Goal: Obtain resource: Download file/media

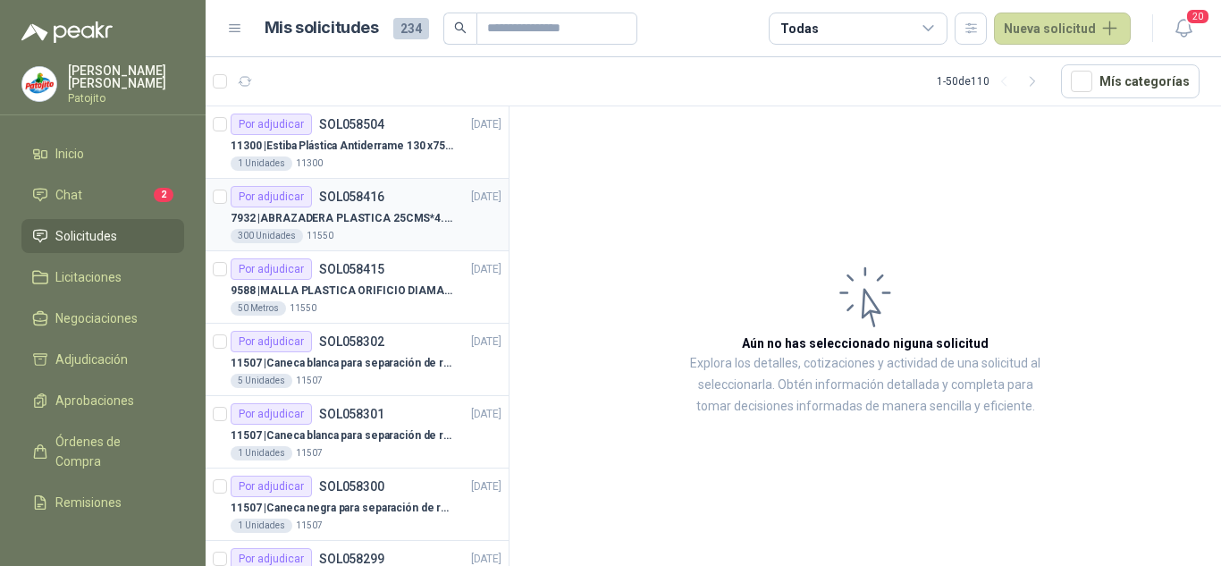
click at [374, 212] on p "7932 | ABRAZADERA PLASTICA 25CMS*4.8MM NEGRA" at bounding box center [342, 218] width 223 height 17
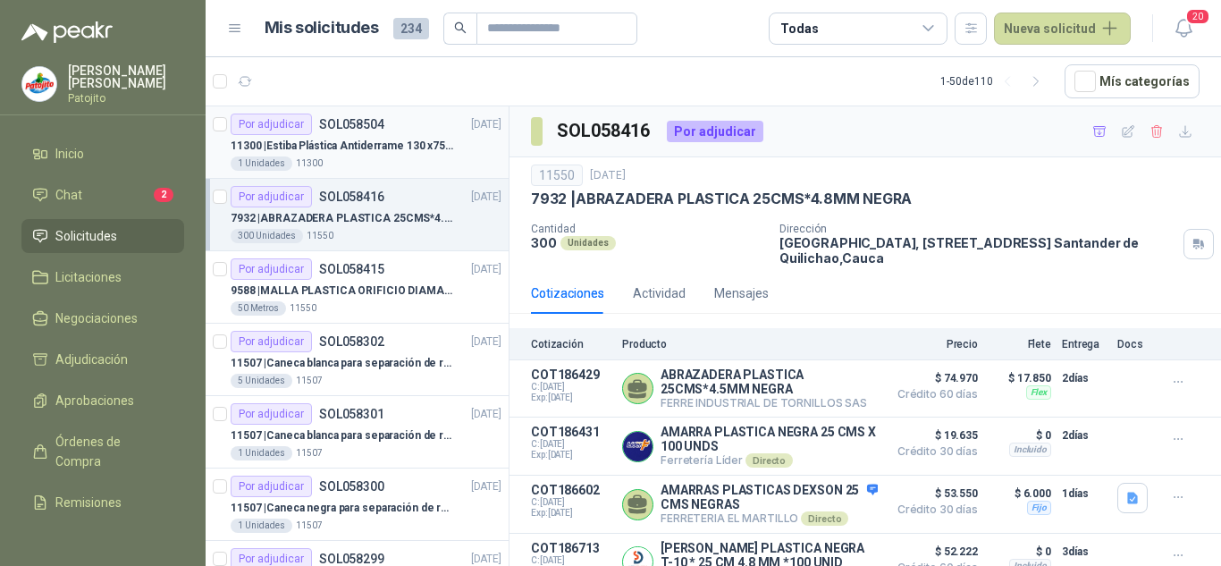
click at [365, 152] on p "11300 | Estiba Plástica Antiderrame 130 x75 CM - Capacidad 180-200 Litros" at bounding box center [342, 146] width 223 height 17
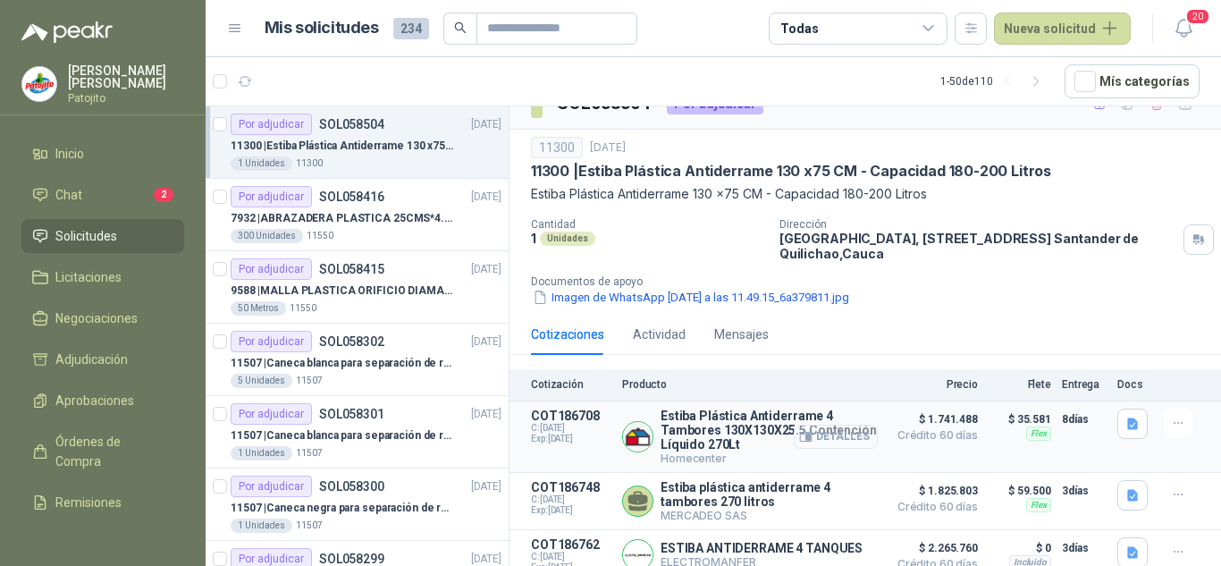
scroll to position [42, 0]
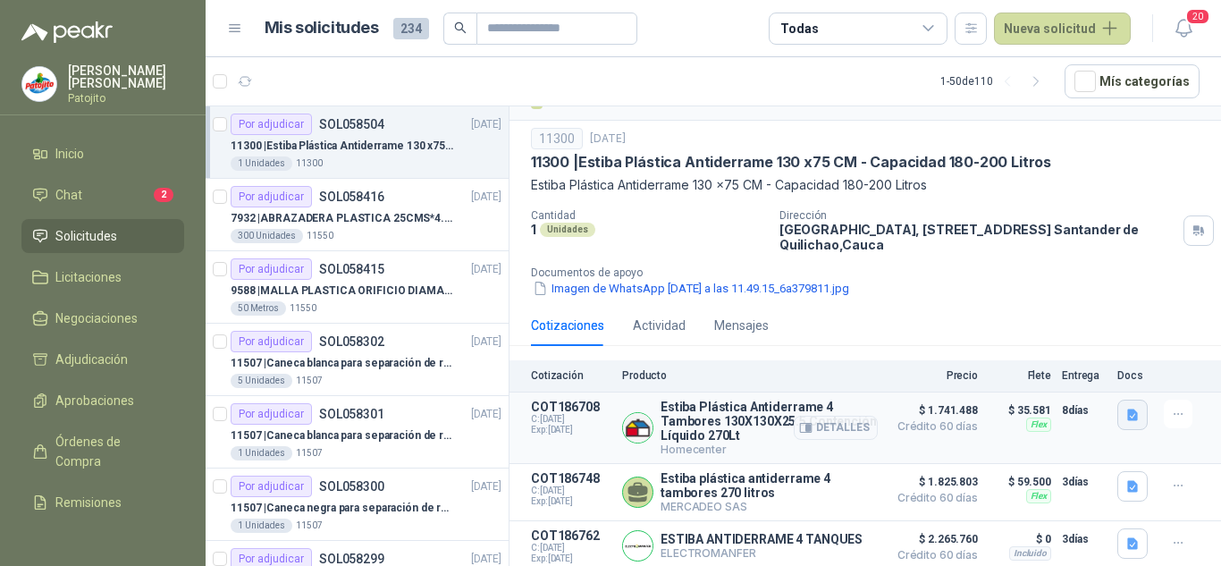
click at [1125, 412] on icon "button" at bounding box center [1132, 415] width 15 height 15
click at [1087, 372] on button "image.png" at bounding box center [1083, 369] width 78 height 19
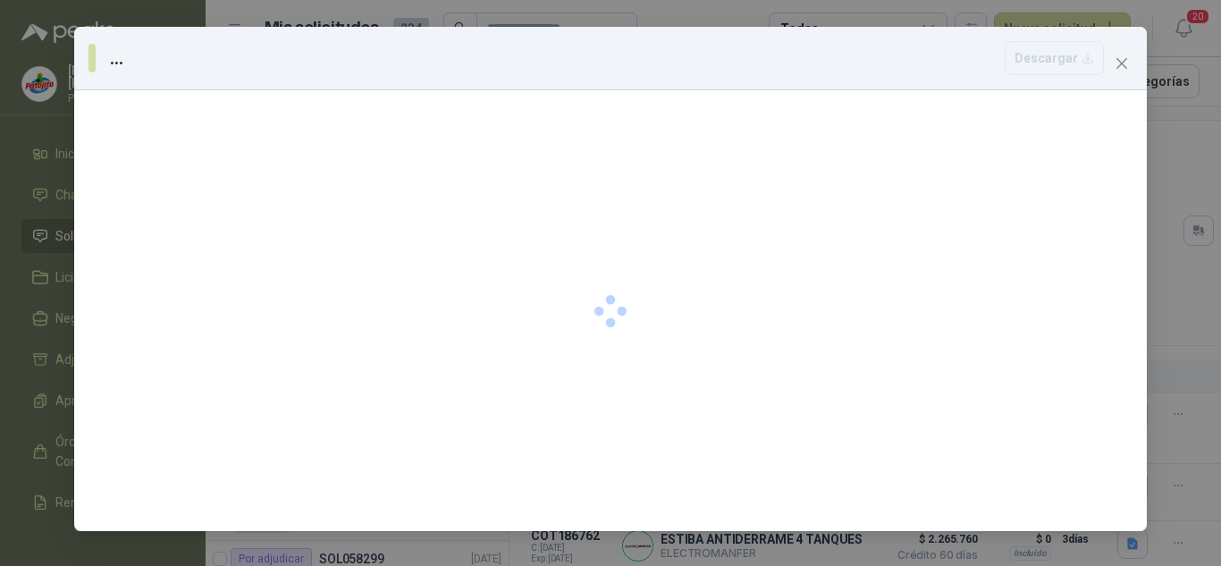
click at [1087, 372] on div at bounding box center [610, 310] width 1072 height 441
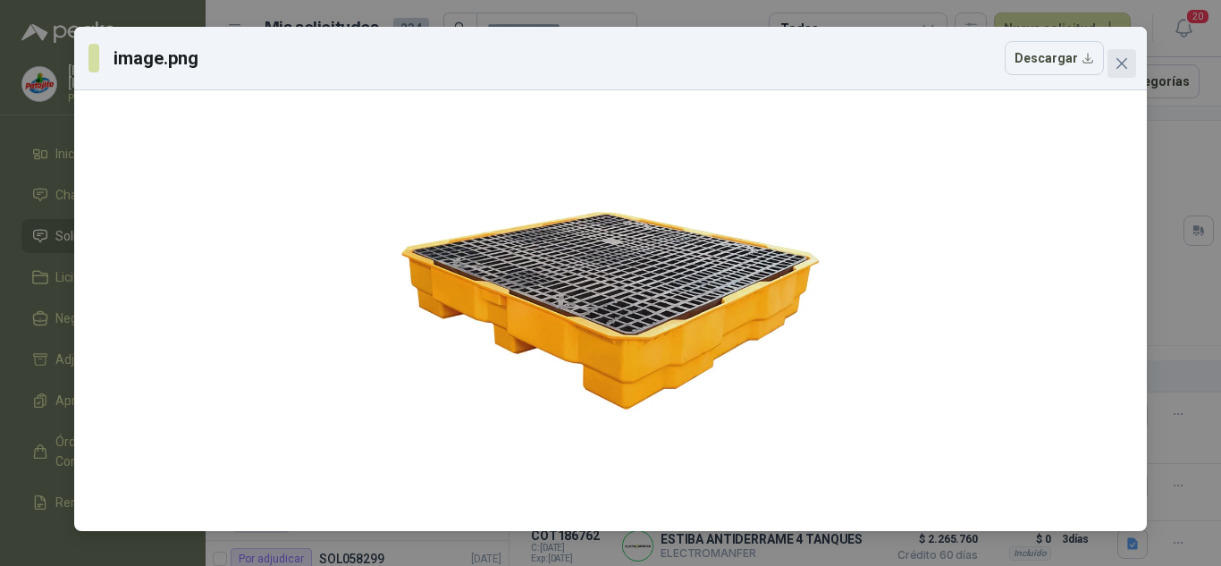
click at [1131, 53] on div "image.png Descargar" at bounding box center [610, 279] width 1072 height 504
click at [1123, 62] on icon "close" at bounding box center [1121, 63] width 11 height 11
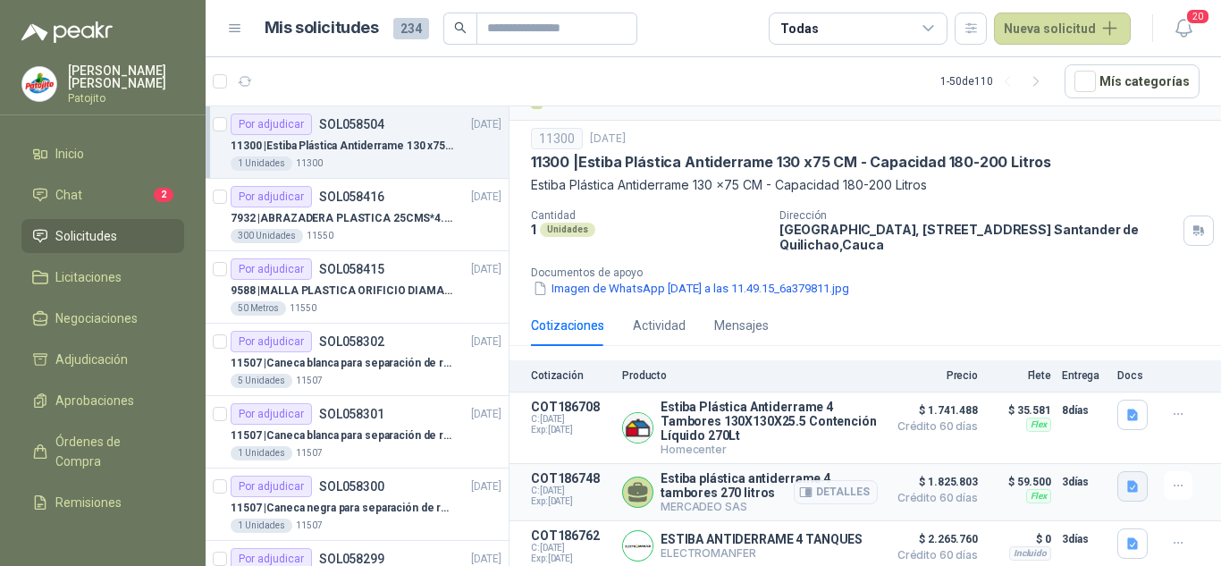
click at [1127, 485] on icon "button" at bounding box center [1132, 486] width 11 height 12
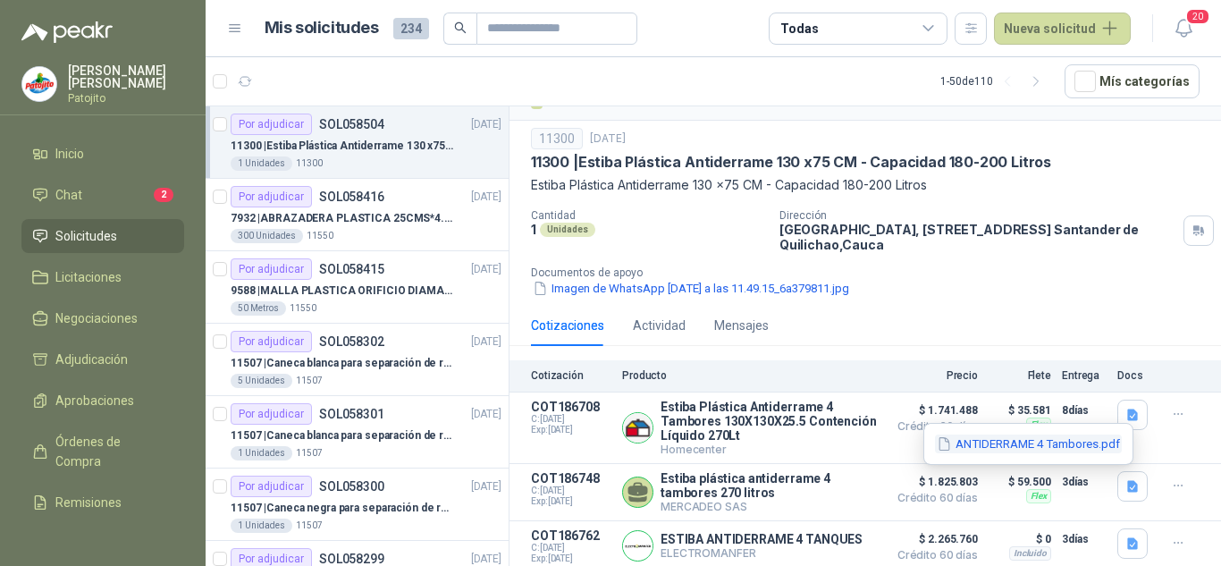
click at [1058, 446] on button "ANTIDERRAME 4 Tambores.pdf" at bounding box center [1028, 443] width 187 height 19
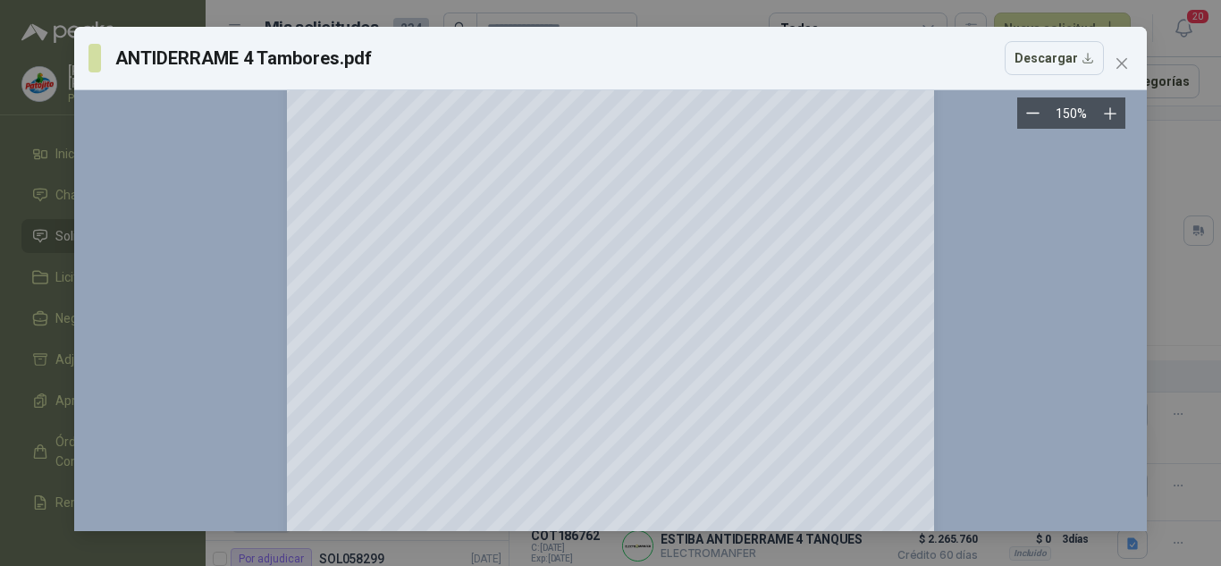
scroll to position [179, 0]
click at [1124, 54] on button "Close" at bounding box center [1121, 63] width 29 height 29
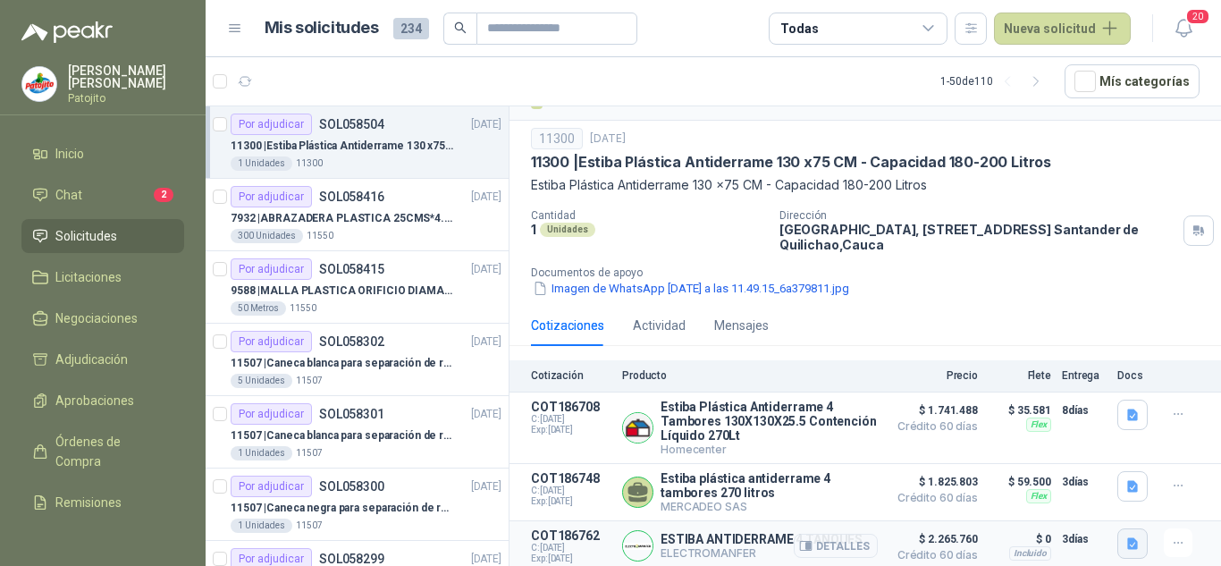
click at [1117, 540] on button "button" at bounding box center [1132, 543] width 30 height 30
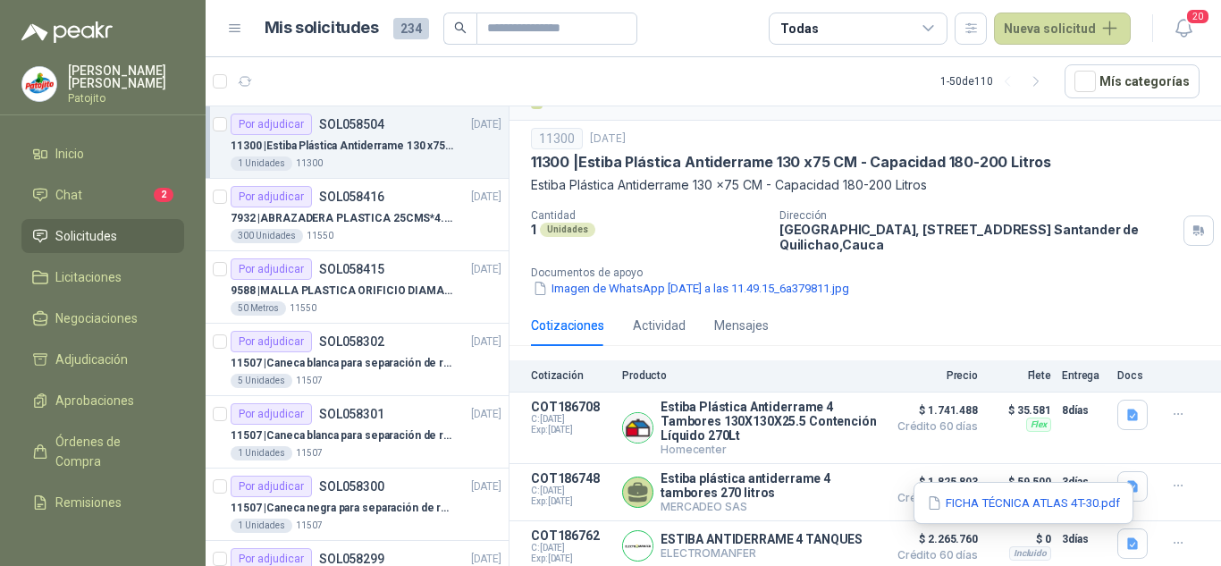
click at [1022, 513] on div "FICHA TÉCNICA ATLAS 4T-30.pdf" at bounding box center [1023, 503] width 220 height 42
click at [1021, 506] on button "FICHA TÉCNICA ATLAS 4T-30.pdf" at bounding box center [1023, 502] width 197 height 19
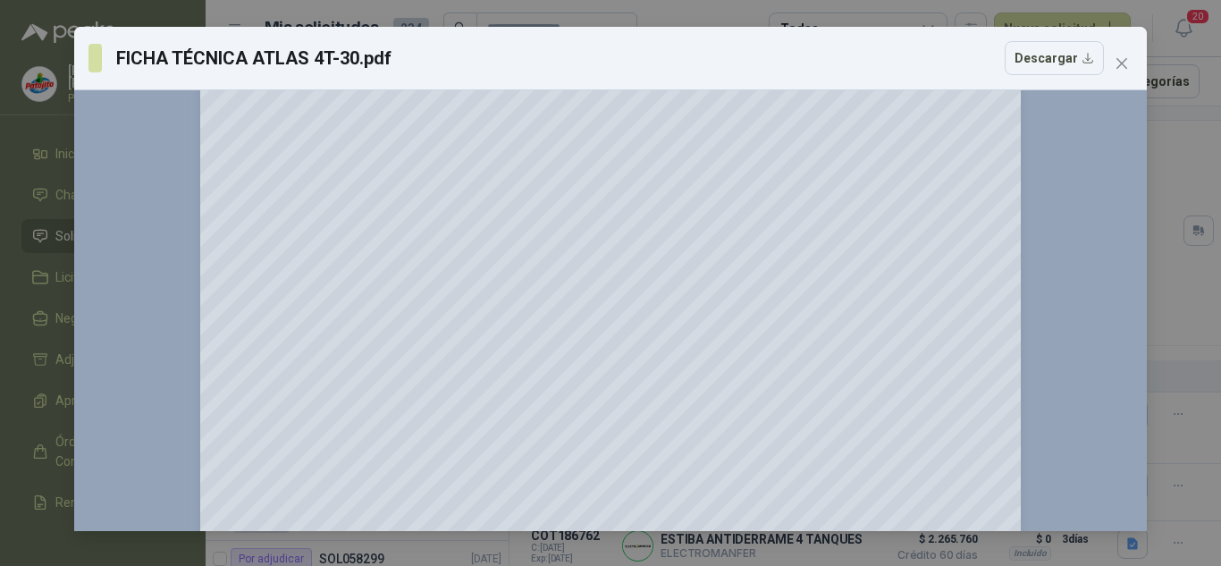
scroll to position [649, 0]
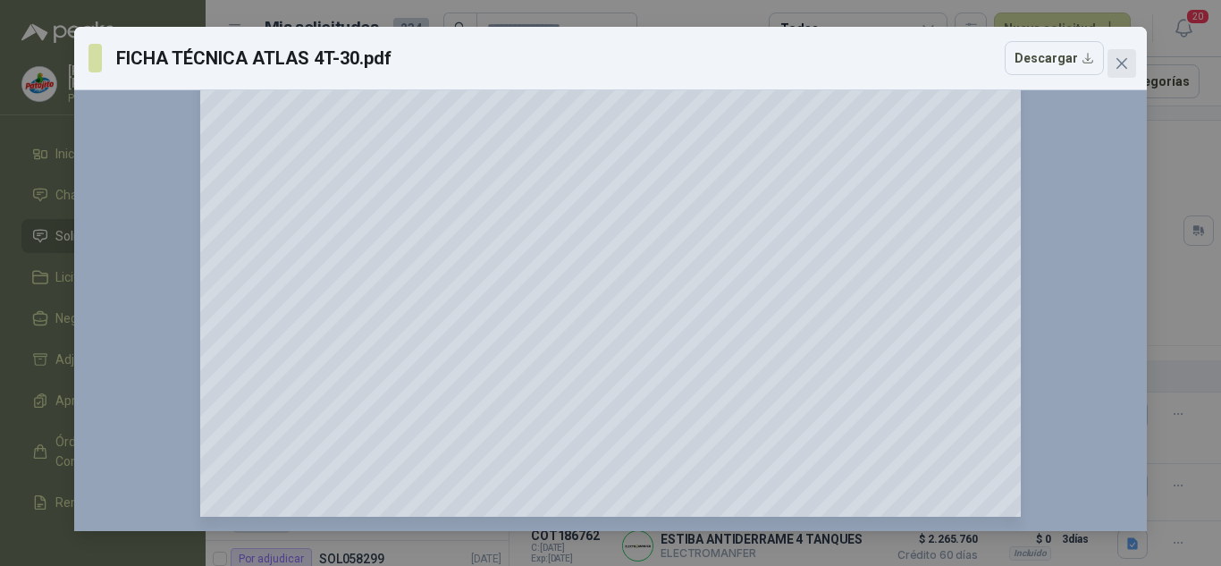
click at [1117, 56] on icon "close" at bounding box center [1121, 63] width 14 height 14
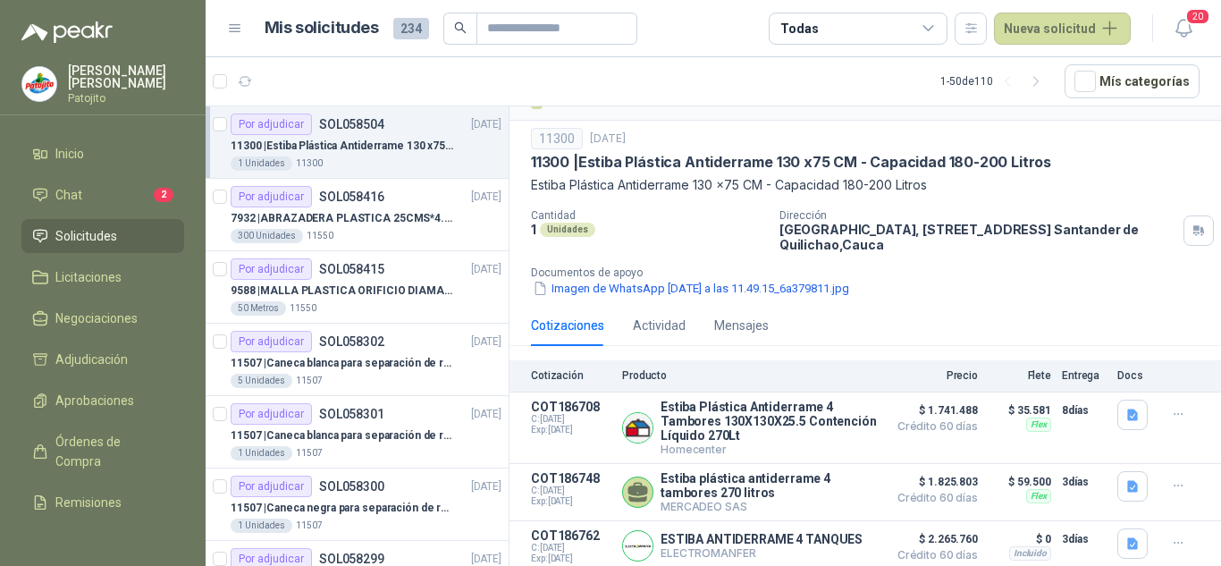
scroll to position [0, 0]
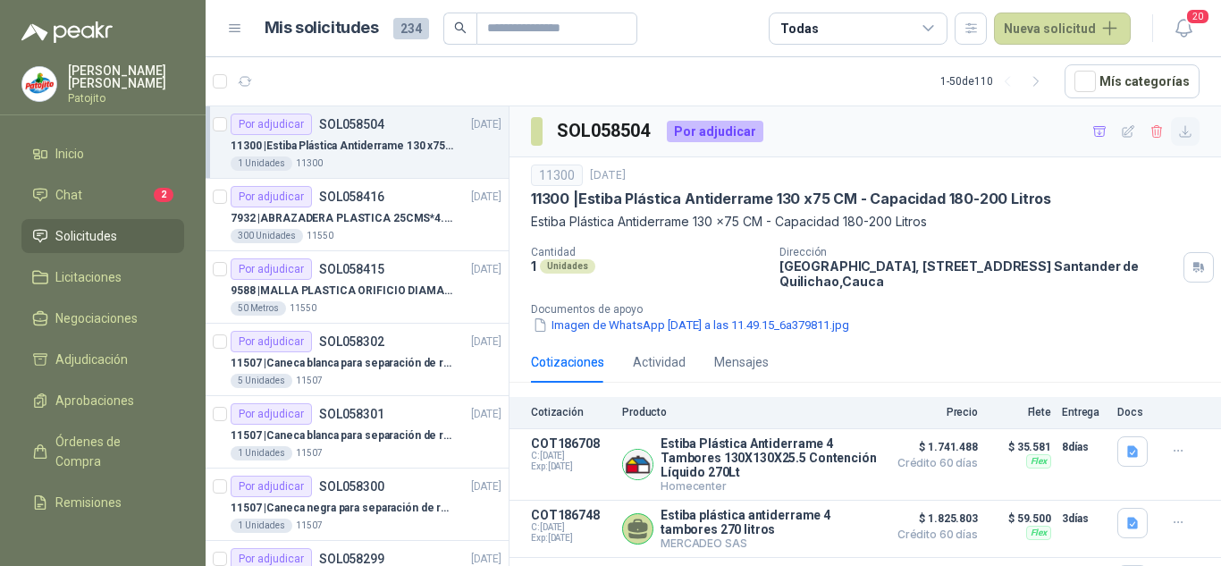
click at [1178, 129] on icon "button" at bounding box center [1185, 131] width 15 height 15
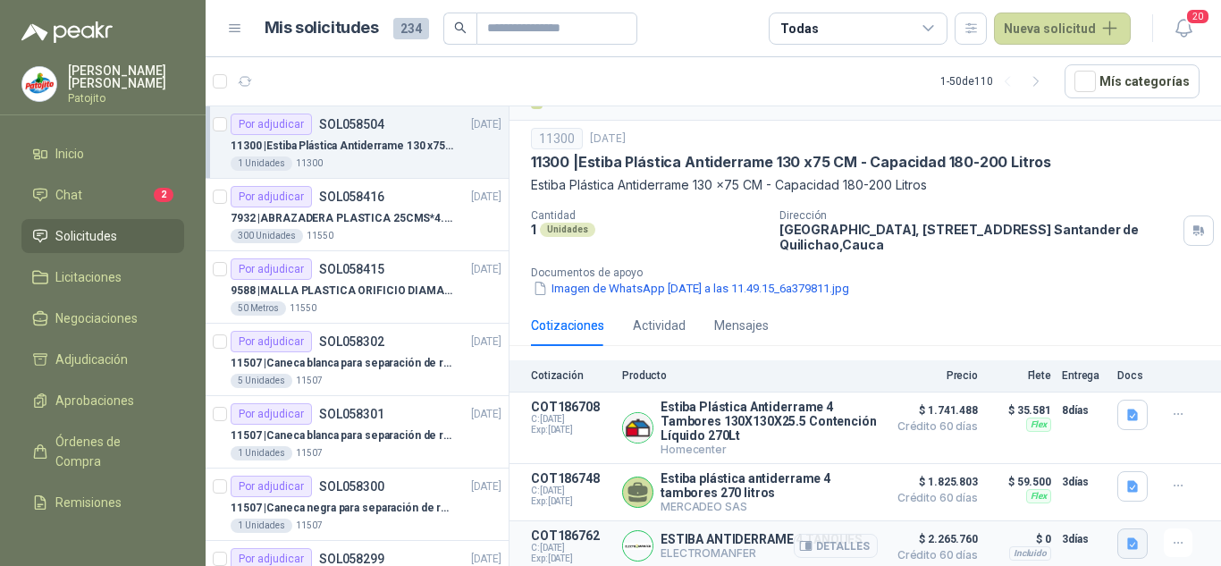
click at [1125, 537] on icon "button" at bounding box center [1132, 543] width 15 height 15
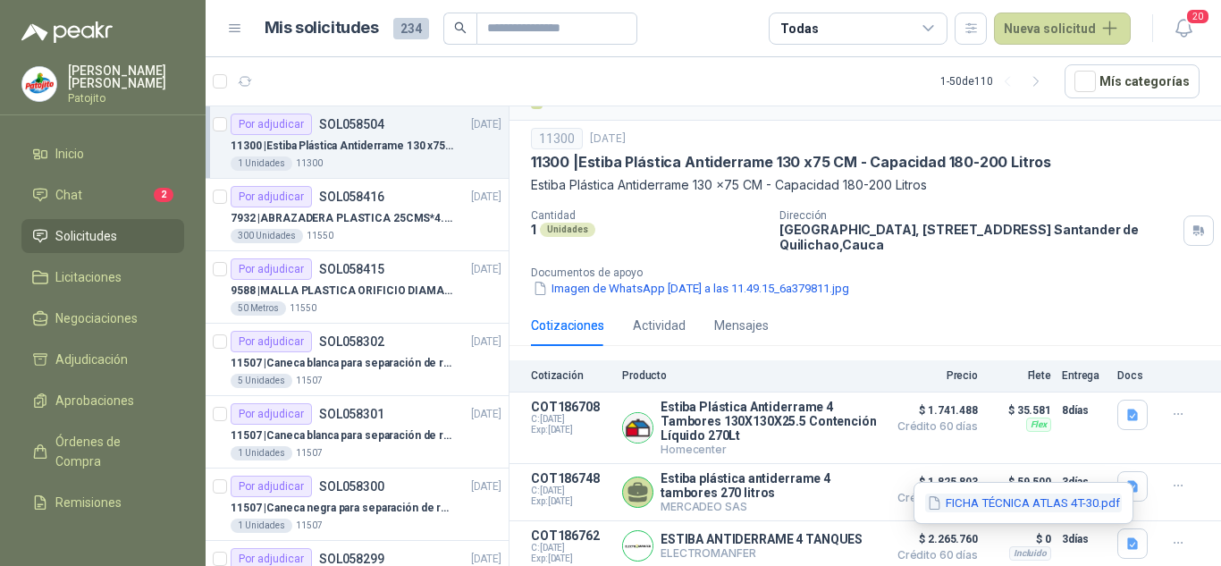
click at [980, 500] on button "FICHA TÉCNICA ATLAS 4T-30.pdf" at bounding box center [1023, 502] width 197 height 19
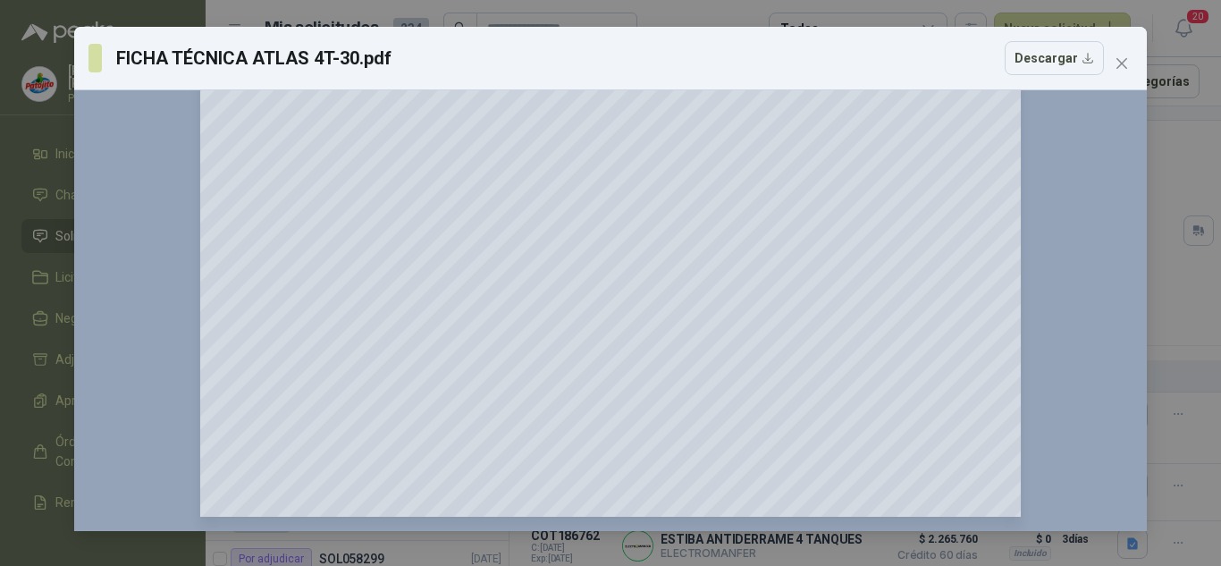
click at [1163, 308] on div "FICHA TÉCNICA ATLAS 4T-30.pdf Descargar 150 %" at bounding box center [610, 283] width 1221 height 566
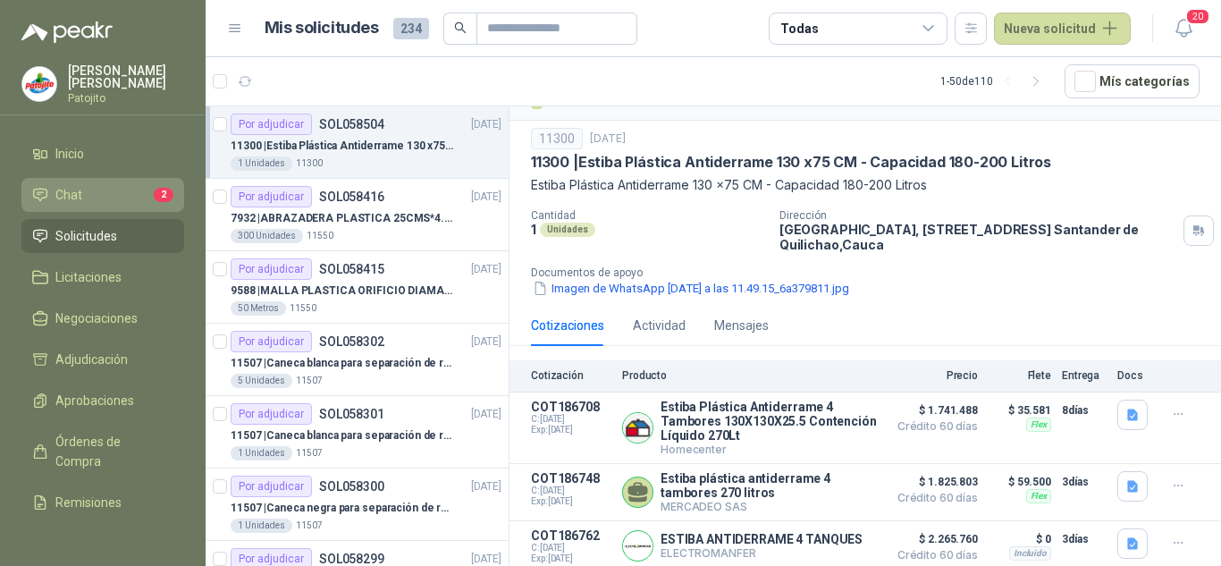
click at [84, 200] on li "Chat 2" at bounding box center [102, 195] width 141 height 20
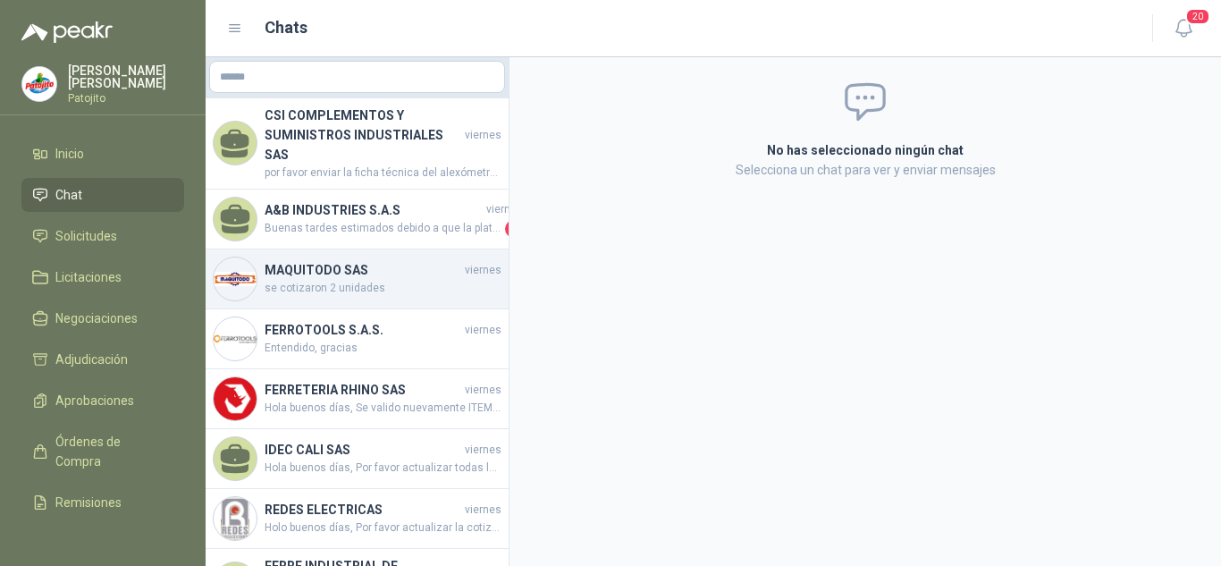
click at [389, 280] on span "se cotizaron 2 unidades" at bounding box center [383, 288] width 237 height 17
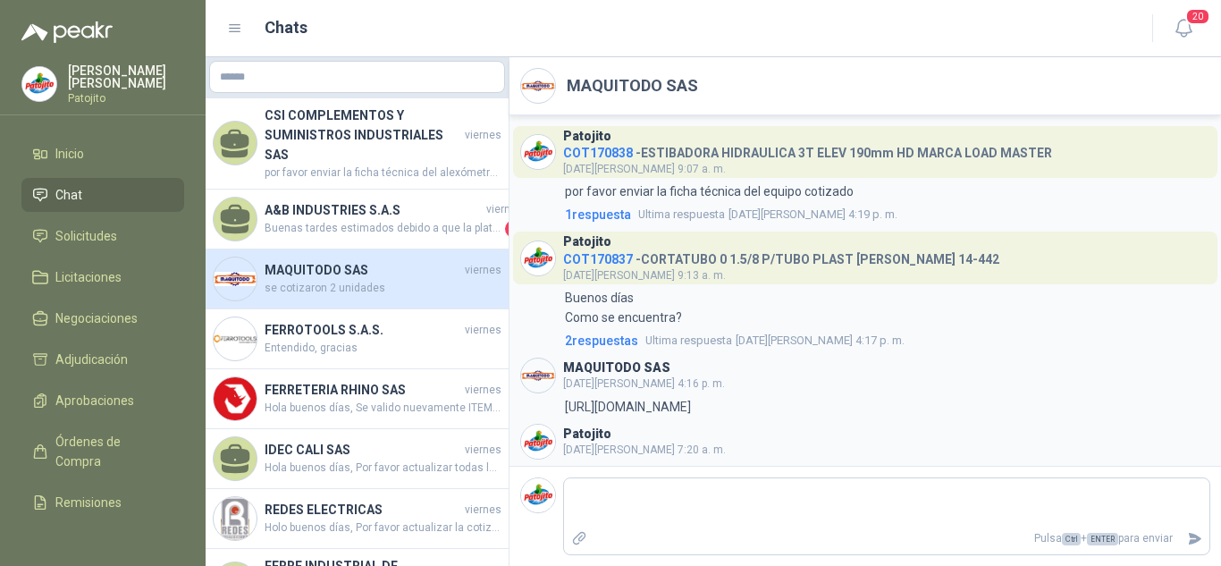
scroll to position [258, 0]
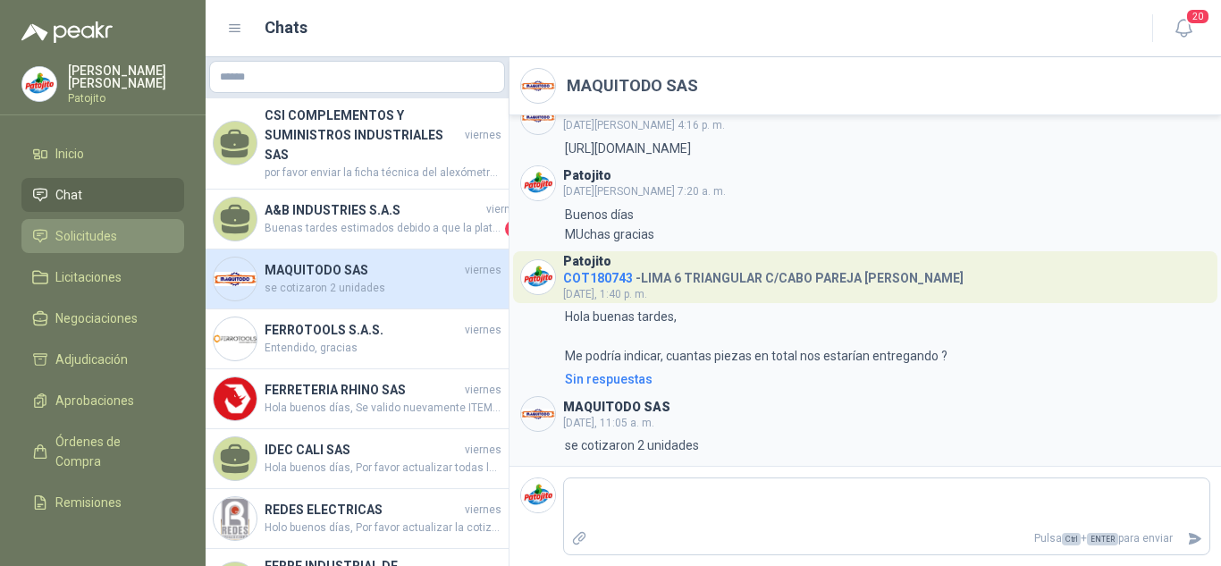
click at [99, 229] on span "Solicitudes" at bounding box center [86, 236] width 62 height 20
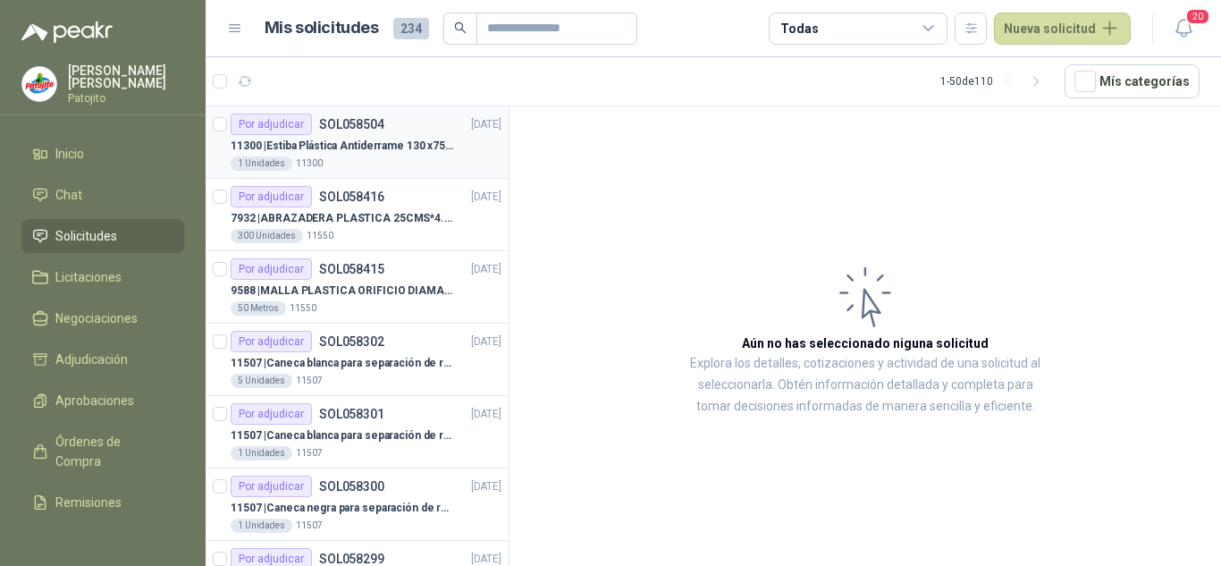
click at [339, 150] on p "11300 | Estiba Plástica Antiderrame 130 x75 CM - Capacidad 180-200 Litros" at bounding box center [342, 146] width 223 height 17
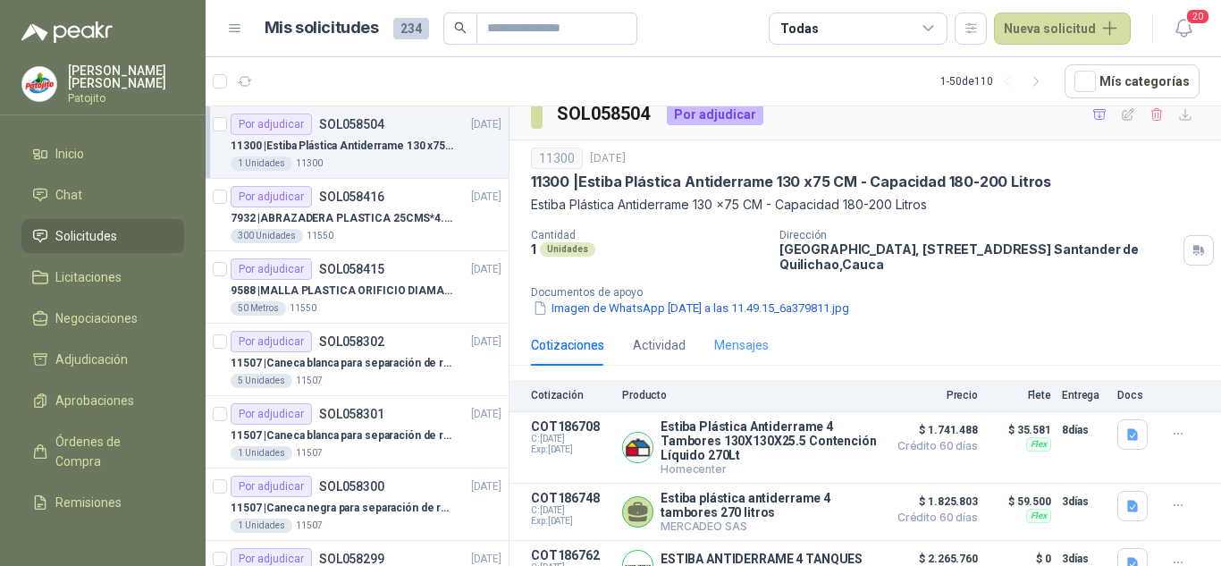
scroll to position [42, 0]
